Goal: Transaction & Acquisition: Purchase product/service

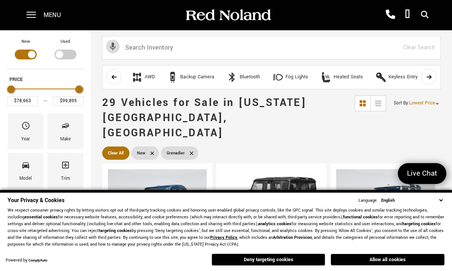
click at [415, 264] on button "Allow all cookies" at bounding box center [388, 259] width 114 height 11
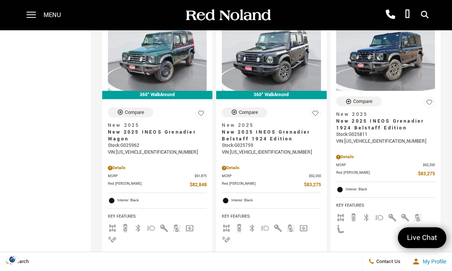
scroll to position [443, 0]
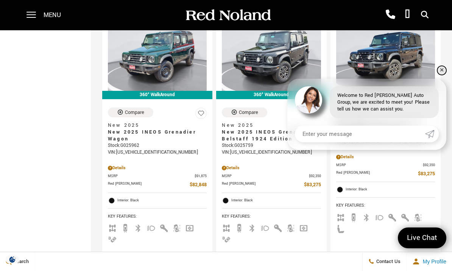
click at [441, 75] on link "✕" at bounding box center [441, 70] width 9 height 9
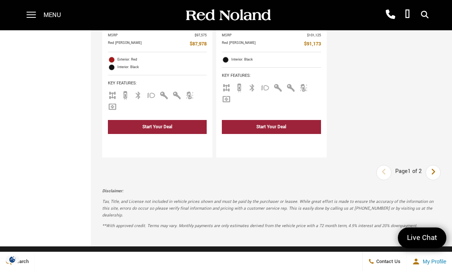
scroll to position [2023, 0]
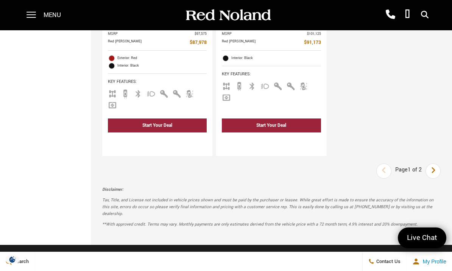
click at [430, 178] on link "Next" at bounding box center [433, 171] width 16 height 14
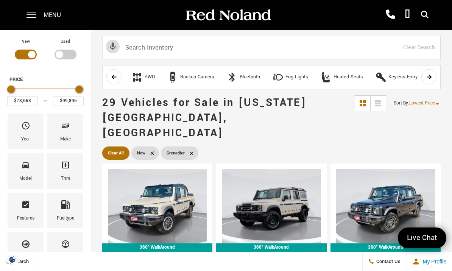
click at [29, 18] on span at bounding box center [30, 15] width 9 height 30
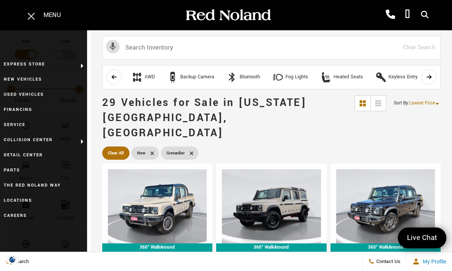
click at [13, 94] on link "Used Vehicles" at bounding box center [43, 94] width 87 height 15
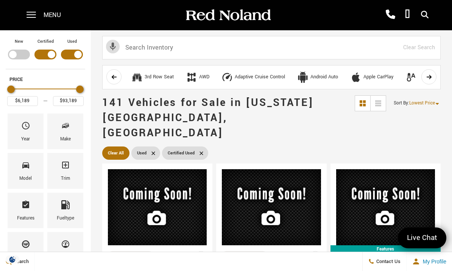
click at [59, 129] on div "Make" at bounding box center [65, 132] width 36 height 36
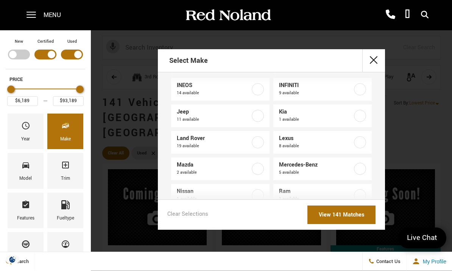
scroll to position [142, 0]
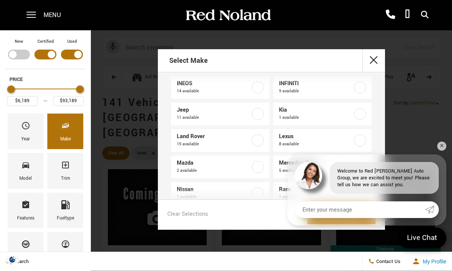
click at [256, 86] on label at bounding box center [258, 87] width 12 height 12
type input "$67,688"
type input "$92,688"
checkbox input "true"
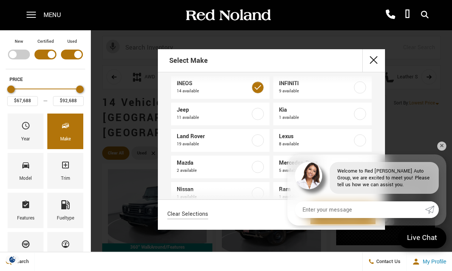
click at [437, 141] on div "Select Make Acura 1 available Audi 9 available BMW 8 available Buick 1 availabl…" at bounding box center [271, 139] width 361 height 180
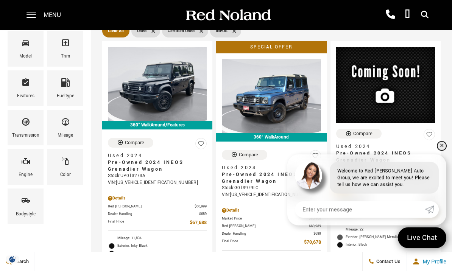
click at [442, 151] on link "✕" at bounding box center [441, 146] width 9 height 9
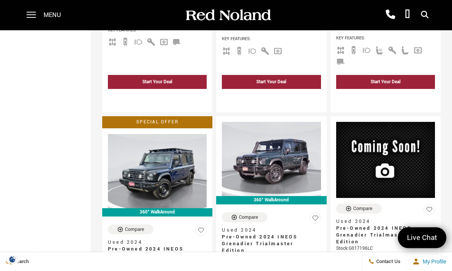
scroll to position [706, 0]
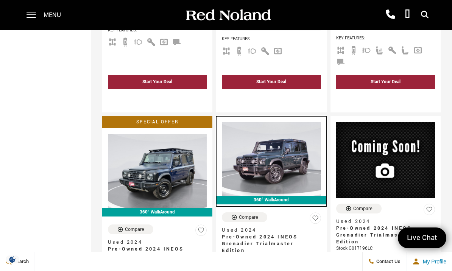
click at [302, 152] on img at bounding box center [271, 159] width 99 height 74
click at [308, 142] on img at bounding box center [271, 159] width 99 height 74
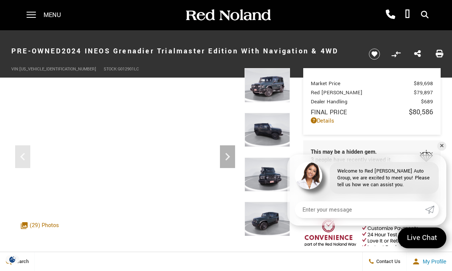
click at [234, 161] on icon "Next" at bounding box center [227, 156] width 15 height 15
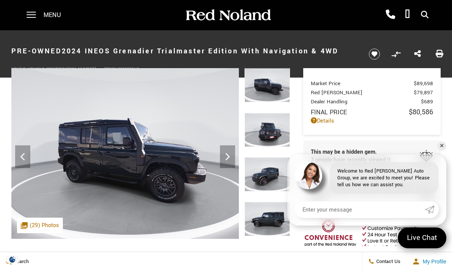
click at [230, 154] on icon "Next" at bounding box center [227, 156] width 15 height 15
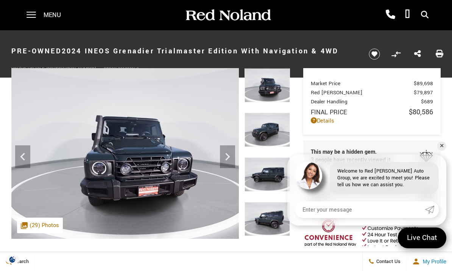
click at [230, 159] on icon "Next" at bounding box center [227, 156] width 15 height 15
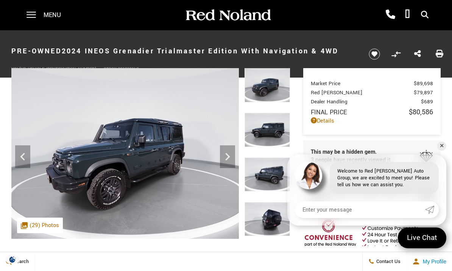
click at [230, 160] on icon "Next" at bounding box center [227, 156] width 15 height 15
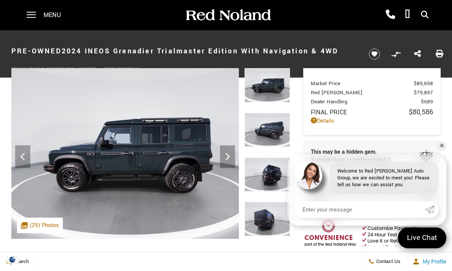
click at [229, 156] on icon "Next" at bounding box center [227, 157] width 5 height 8
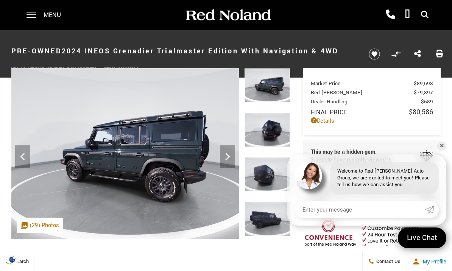
click at [229, 160] on icon "Next" at bounding box center [227, 156] width 15 height 15
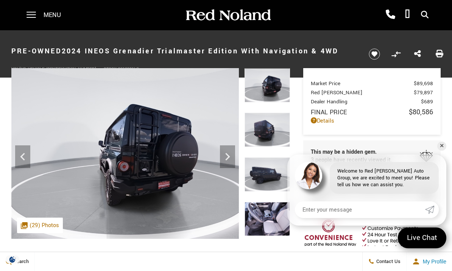
click at [229, 161] on icon "Next" at bounding box center [227, 156] width 15 height 15
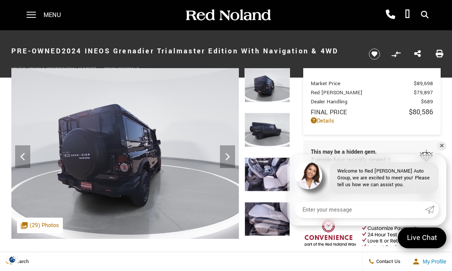
click at [230, 157] on icon "Next" at bounding box center [227, 157] width 5 height 8
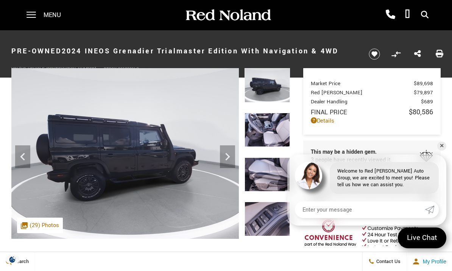
click at [230, 159] on icon "Next" at bounding box center [227, 156] width 15 height 15
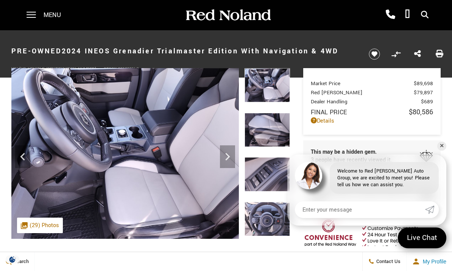
click at [229, 160] on icon "Next" at bounding box center [227, 156] width 15 height 15
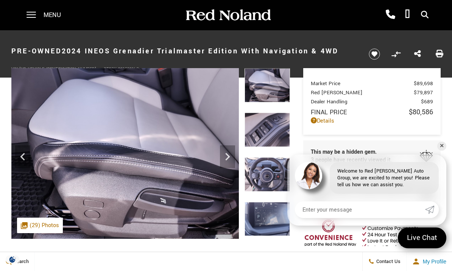
click at [229, 158] on icon "Next" at bounding box center [227, 156] width 15 height 15
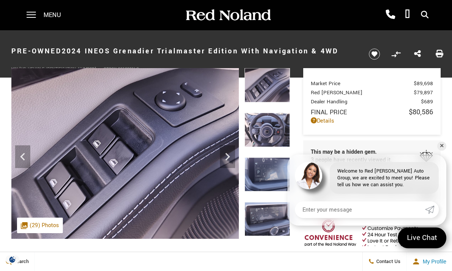
click at [230, 162] on icon "Next" at bounding box center [227, 156] width 15 height 15
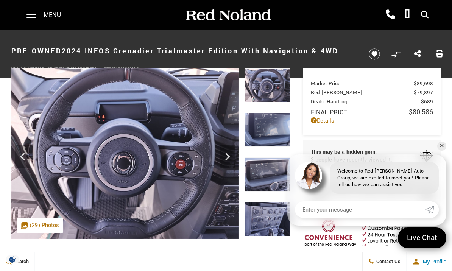
click at [229, 160] on icon "Next" at bounding box center [227, 156] width 15 height 15
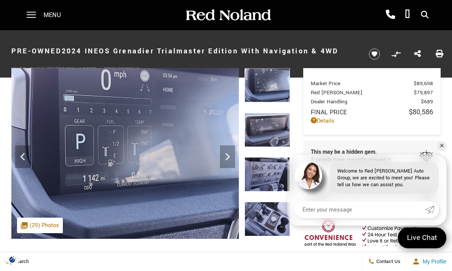
click at [229, 162] on icon "Next" at bounding box center [227, 156] width 15 height 15
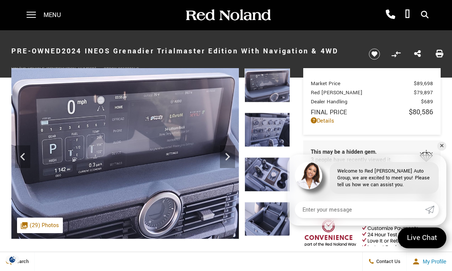
click at [230, 162] on icon "Next" at bounding box center [227, 156] width 15 height 15
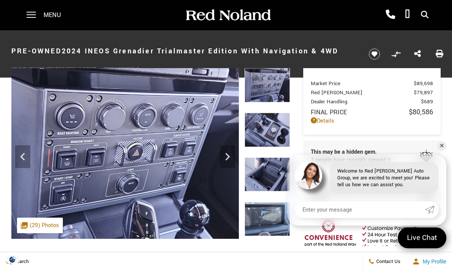
click at [231, 160] on icon "Next" at bounding box center [227, 156] width 15 height 15
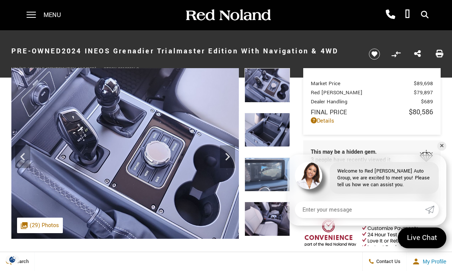
click at [230, 159] on icon "Next" at bounding box center [227, 156] width 15 height 15
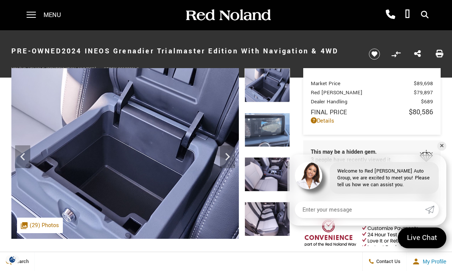
click at [232, 159] on icon "Next" at bounding box center [227, 156] width 15 height 15
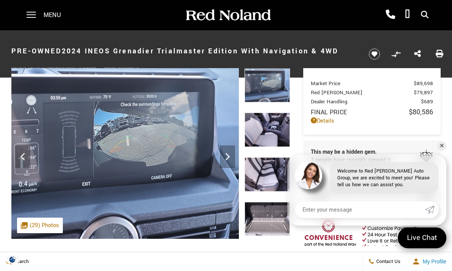
click at [230, 160] on icon "Next" at bounding box center [227, 156] width 15 height 15
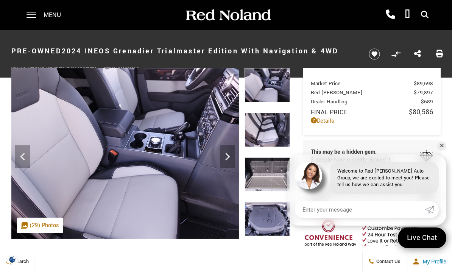
click at [230, 160] on icon "Next" at bounding box center [227, 156] width 15 height 15
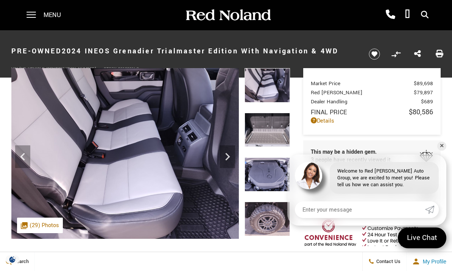
click at [230, 160] on icon "Next" at bounding box center [227, 156] width 15 height 15
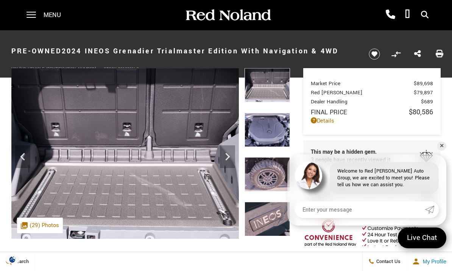
click at [230, 160] on icon "Next" at bounding box center [227, 156] width 15 height 15
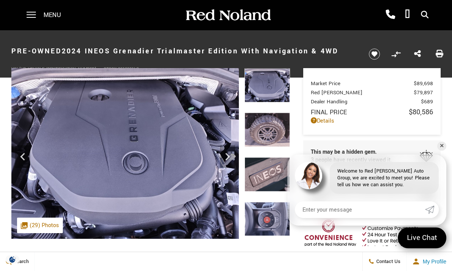
click at [230, 161] on icon "Next" at bounding box center [227, 156] width 15 height 15
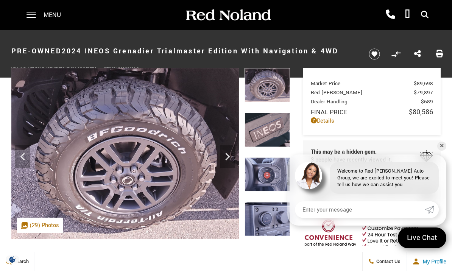
click at [230, 160] on icon "Next" at bounding box center [227, 156] width 15 height 15
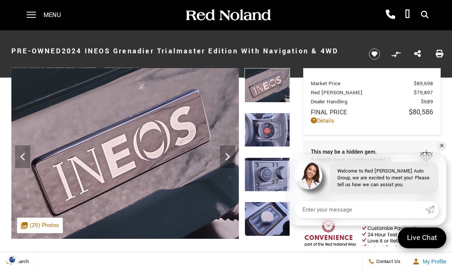
click at [230, 159] on icon "Next" at bounding box center [227, 156] width 15 height 15
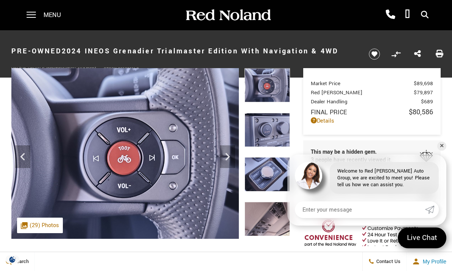
click at [230, 159] on icon "Next" at bounding box center [227, 156] width 15 height 15
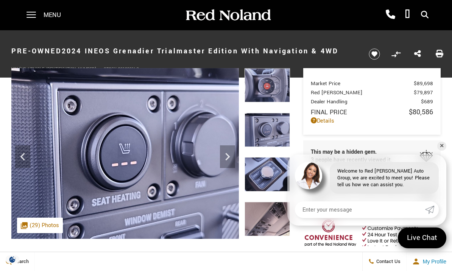
click at [230, 156] on icon "Next" at bounding box center [227, 156] width 15 height 15
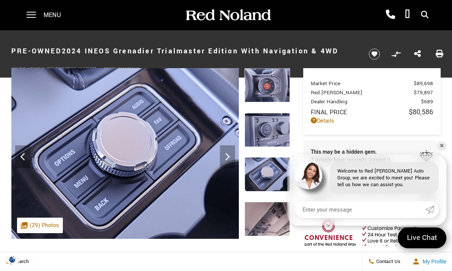
click at [230, 157] on icon "Next" at bounding box center [227, 156] width 15 height 15
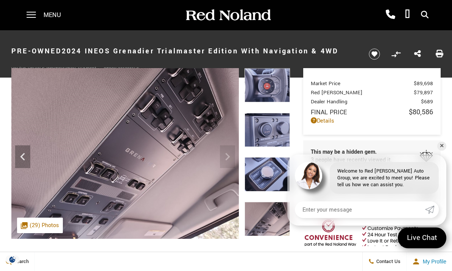
click at [230, 160] on img at bounding box center [124, 153] width 227 height 171
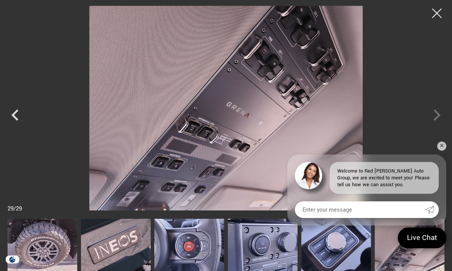
click at [442, 118] on div at bounding box center [226, 108] width 452 height 205
click at [441, 111] on div at bounding box center [226, 108] width 452 height 205
click at [444, 146] on link "✕" at bounding box center [441, 146] width 9 height 9
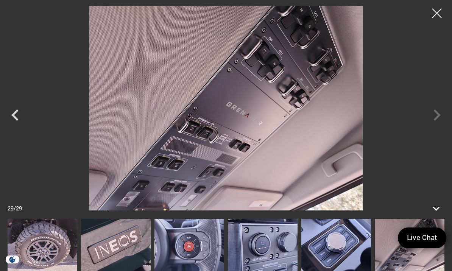
click at [16, 116] on icon "Previous" at bounding box center [15, 115] width 23 height 23
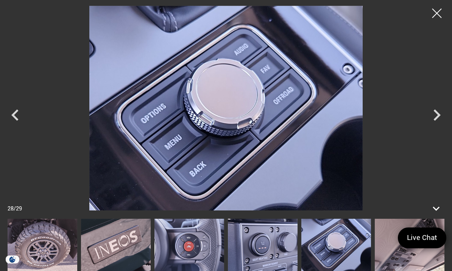
click at [15, 125] on icon "Previous" at bounding box center [15, 115] width 23 height 23
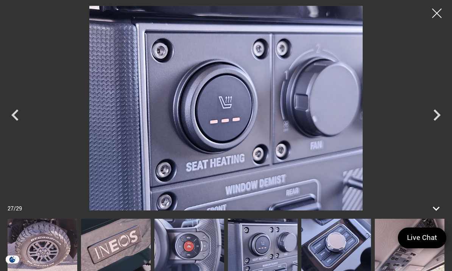
click at [15, 124] on icon "Previous" at bounding box center [15, 115] width 23 height 23
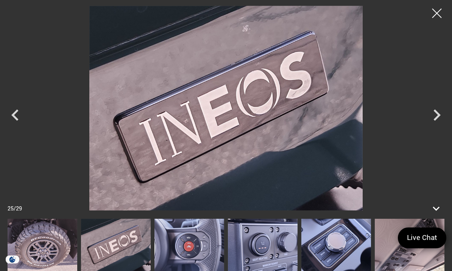
click at [435, 113] on icon "Next" at bounding box center [436, 115] width 23 height 23
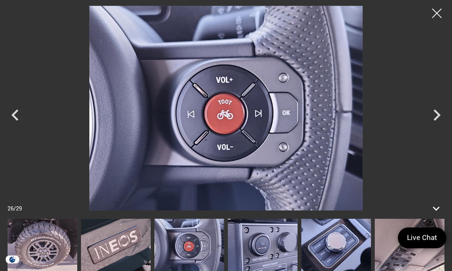
click at [17, 117] on icon "Previous" at bounding box center [15, 115] width 23 height 23
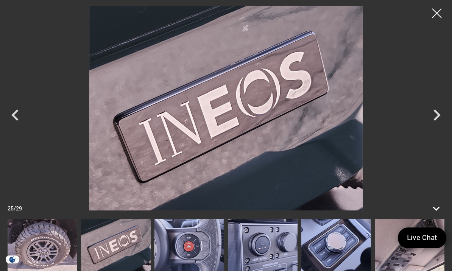
click at [14, 115] on icon "Previous" at bounding box center [14, 114] width 7 height 11
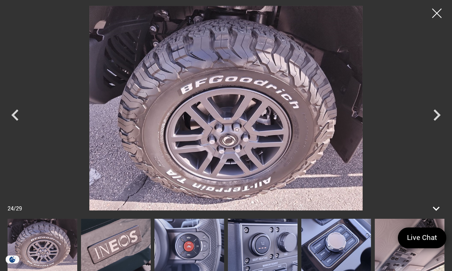
click at [16, 115] on icon "Previous" at bounding box center [15, 115] width 23 height 23
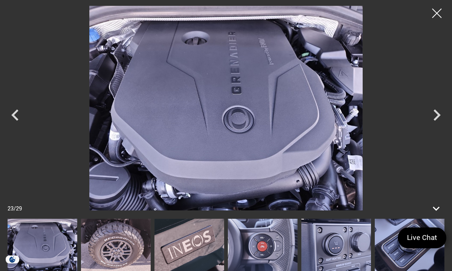
click at [17, 117] on icon "Previous" at bounding box center [15, 115] width 23 height 23
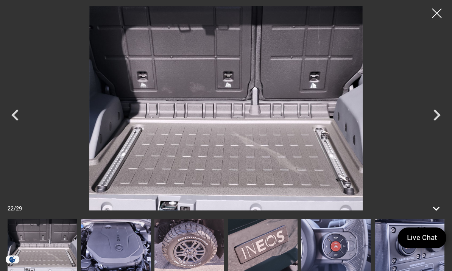
click at [17, 113] on icon "Previous" at bounding box center [15, 115] width 23 height 23
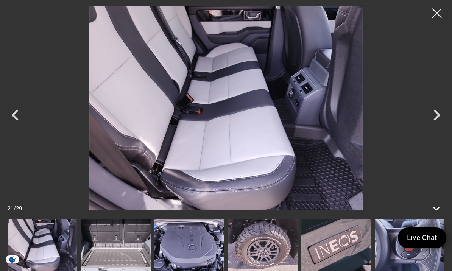
click at [18, 112] on icon "Previous" at bounding box center [15, 115] width 23 height 23
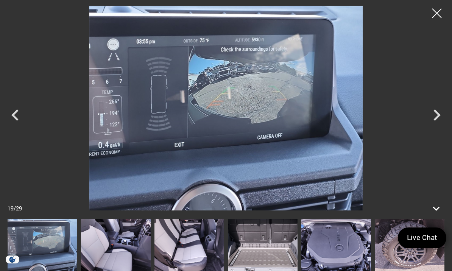
click at [17, 115] on icon "Previous" at bounding box center [15, 115] width 23 height 23
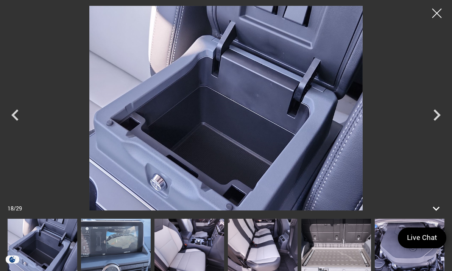
click at [17, 115] on icon "Previous" at bounding box center [15, 115] width 23 height 23
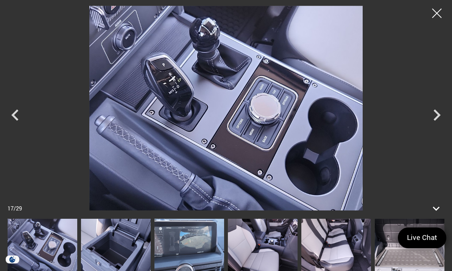
click at [436, 118] on icon "Next" at bounding box center [436, 114] width 7 height 11
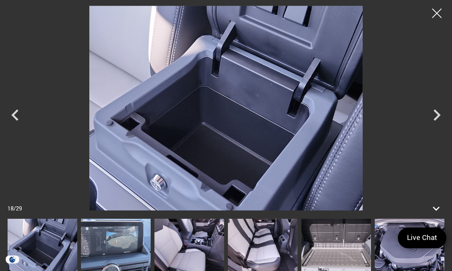
click at [434, 117] on icon "Next" at bounding box center [436, 115] width 23 height 23
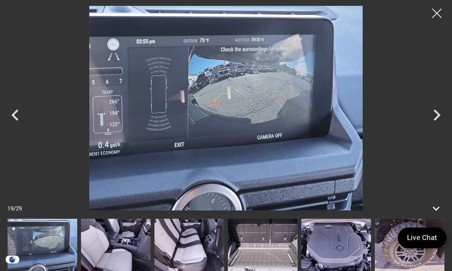
click at [436, 121] on icon "Next" at bounding box center [436, 115] width 23 height 23
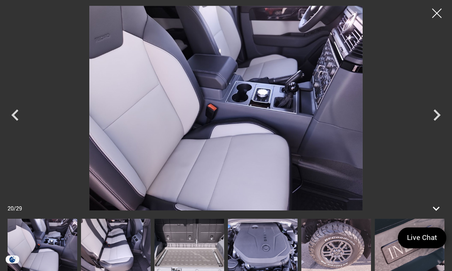
click at [436, 120] on icon "Next" at bounding box center [436, 115] width 23 height 23
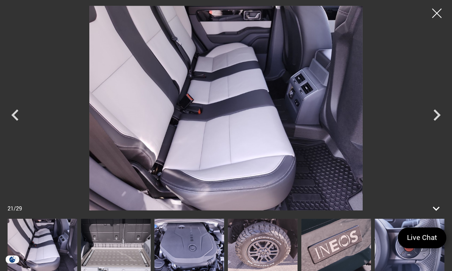
click at [16, 117] on icon "Previous" at bounding box center [15, 115] width 23 height 23
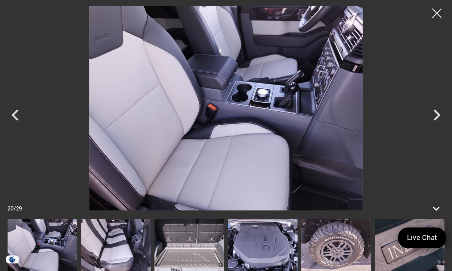
click at [17, 115] on icon "Previous" at bounding box center [15, 115] width 23 height 23
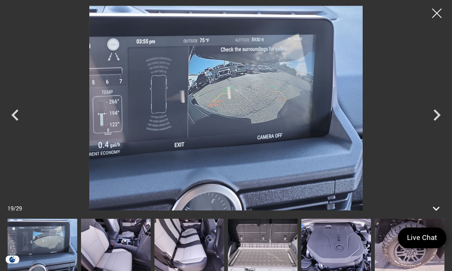
click at [17, 116] on icon "Previous" at bounding box center [15, 115] width 23 height 23
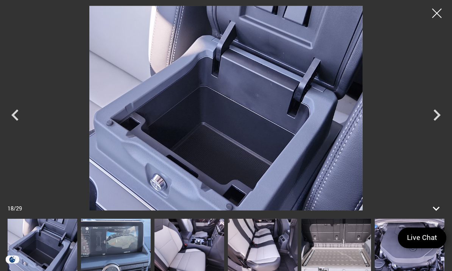
click at [18, 115] on icon "Previous" at bounding box center [15, 115] width 23 height 23
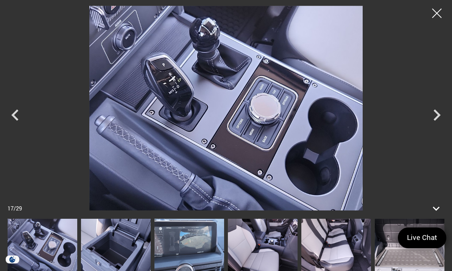
click at [19, 114] on icon "Previous" at bounding box center [15, 115] width 23 height 23
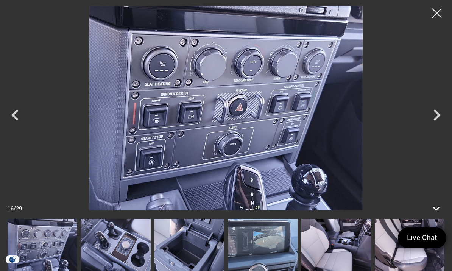
click at [16, 117] on icon "Previous" at bounding box center [14, 114] width 7 height 11
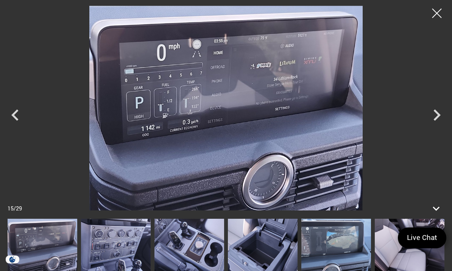
click at [18, 114] on icon "Previous" at bounding box center [15, 115] width 23 height 23
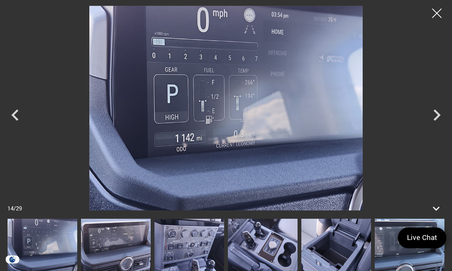
click at [17, 113] on icon "Previous" at bounding box center [15, 115] width 23 height 23
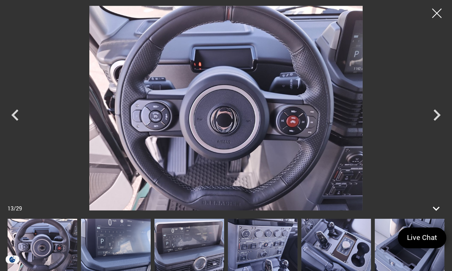
click at [19, 112] on icon "Previous" at bounding box center [15, 115] width 23 height 23
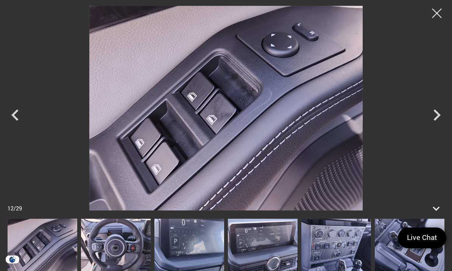
click at [19, 114] on icon "Previous" at bounding box center [15, 115] width 23 height 23
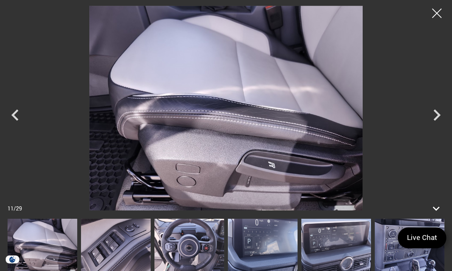
click at [19, 110] on icon "Previous" at bounding box center [15, 115] width 23 height 23
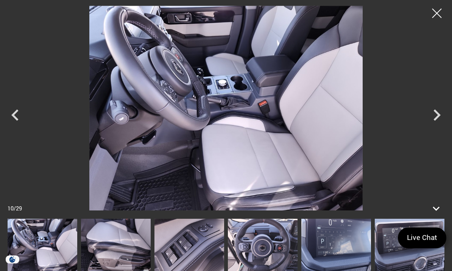
click at [17, 115] on icon "Previous" at bounding box center [15, 115] width 23 height 23
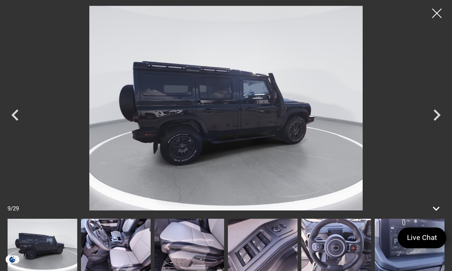
click at [20, 113] on icon "Previous" at bounding box center [15, 115] width 23 height 23
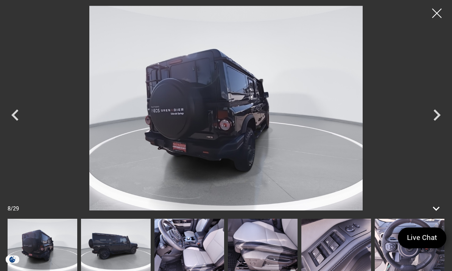
click at [19, 114] on icon "Previous" at bounding box center [15, 115] width 23 height 23
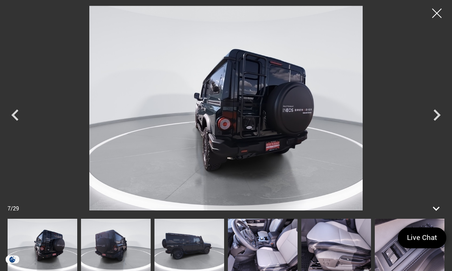
click at [19, 117] on icon "Previous" at bounding box center [15, 115] width 23 height 23
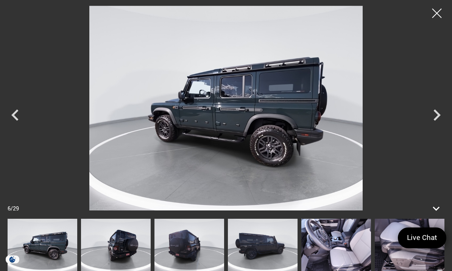
click at [435, 17] on div at bounding box center [436, 13] width 19 height 19
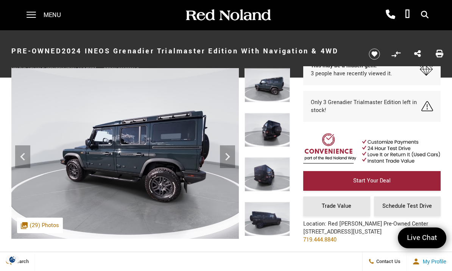
scroll to position [85, 0]
